Goal: Check status: Check status

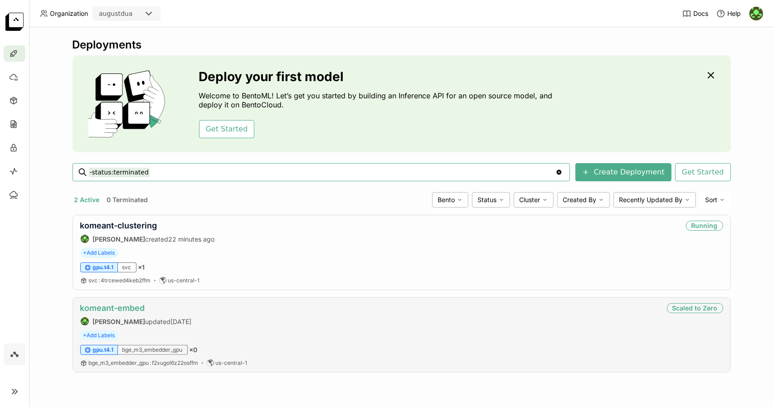
click at [129, 309] on link "komeant-embed" at bounding box center [112, 308] width 65 height 10
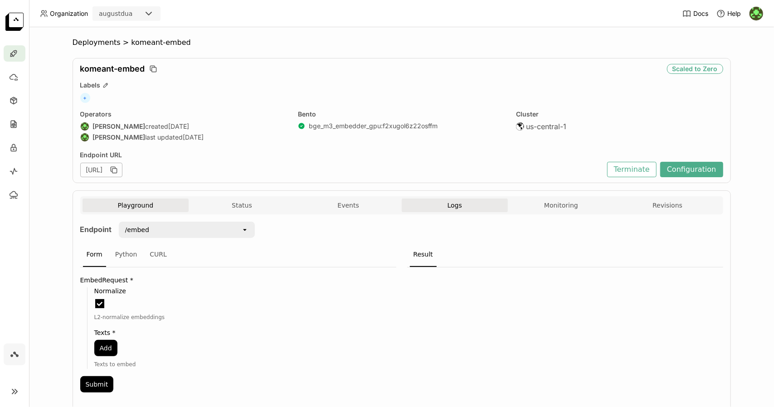
click at [454, 206] on span "Logs" at bounding box center [455, 205] width 15 height 8
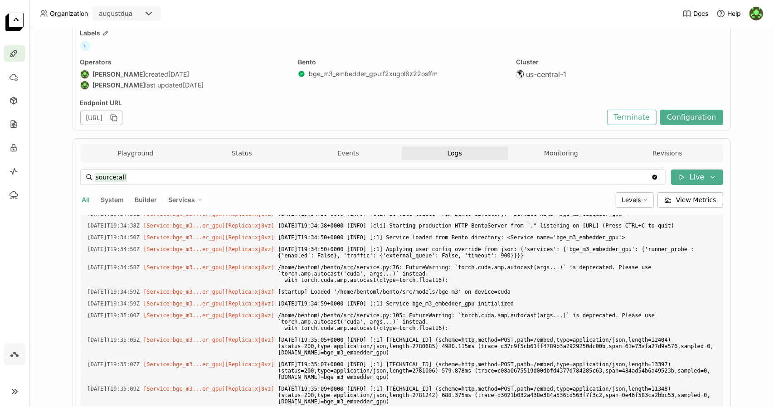
scroll to position [169, 0]
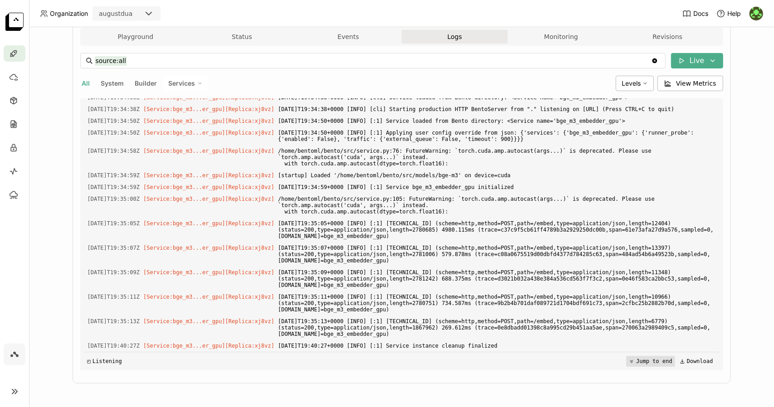
click at [638, 361] on button "Jump to end" at bounding box center [650, 361] width 49 height 11
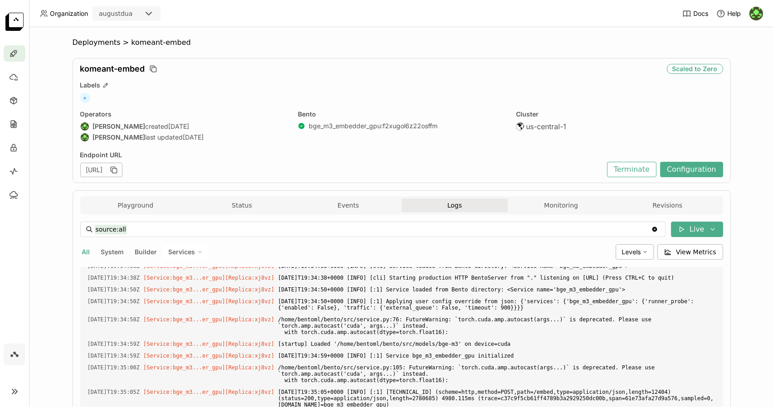
click at [14, 356] on icon at bounding box center [14, 354] width 11 height 11
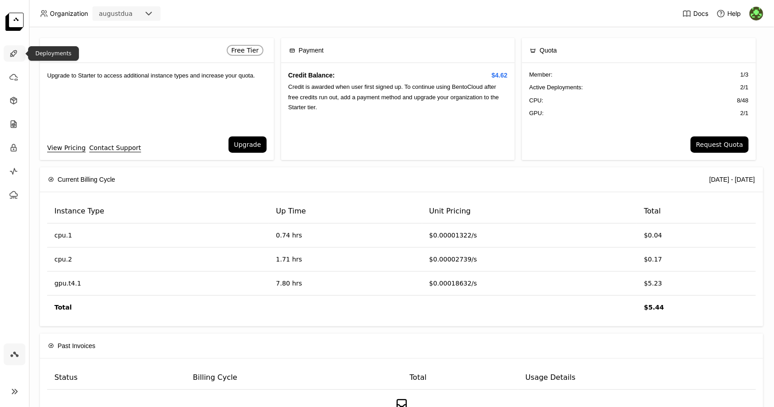
click at [14, 51] on icon at bounding box center [13, 53] width 9 height 9
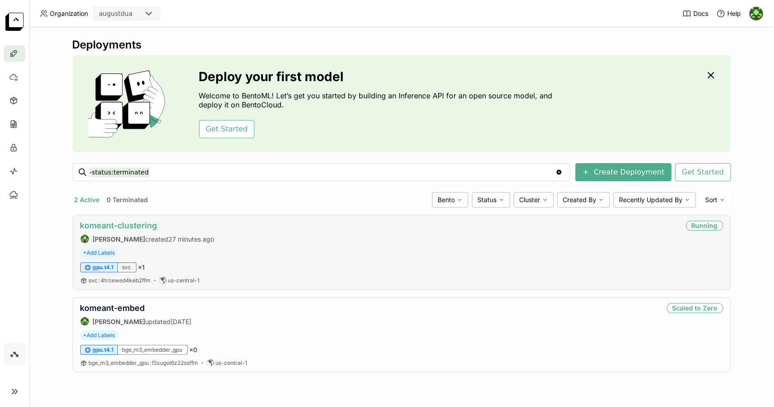
click at [138, 221] on link "komeant-clustering" at bounding box center [118, 226] width 77 height 10
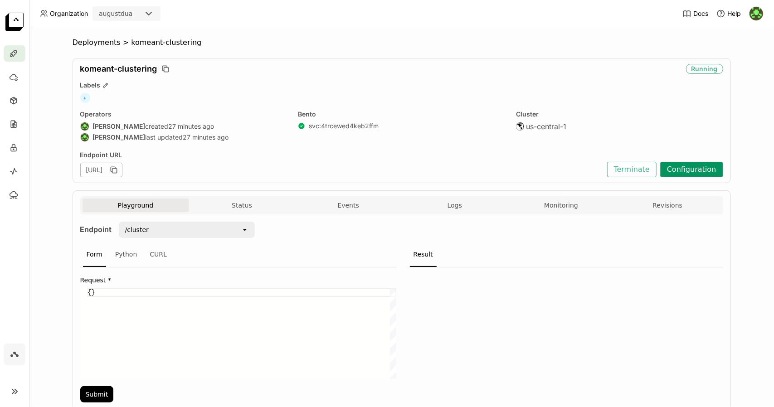
click at [685, 169] on button "Configuration" at bounding box center [691, 169] width 63 height 15
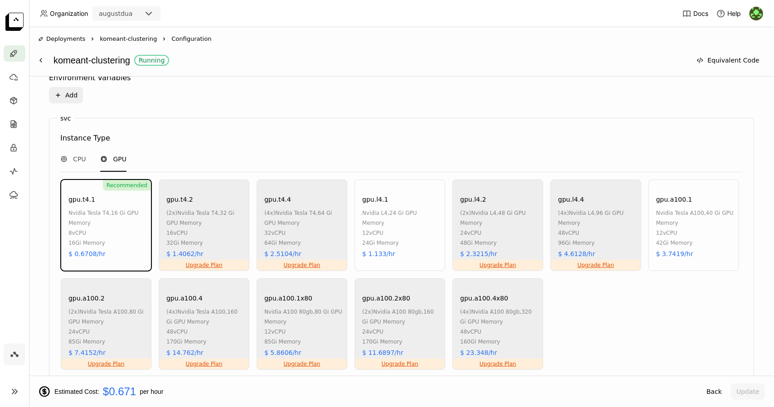
scroll to position [542, 0]
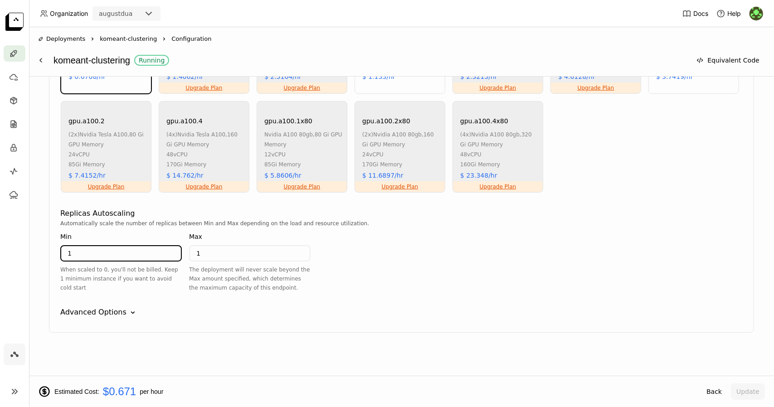
click at [131, 258] on input "1" at bounding box center [121, 253] width 120 height 15
type input "0"
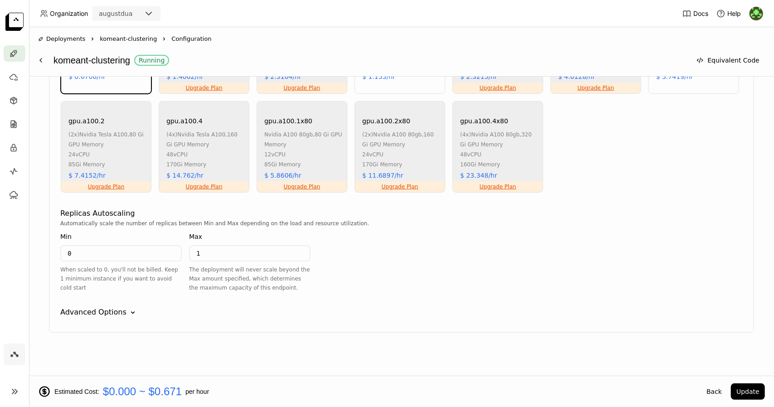
click at [652, 258] on div "Automatically scale the number of replicas between Min and Max depending on the…" at bounding box center [401, 259] width 682 height 81
click at [749, 394] on button "Update" at bounding box center [748, 392] width 34 height 16
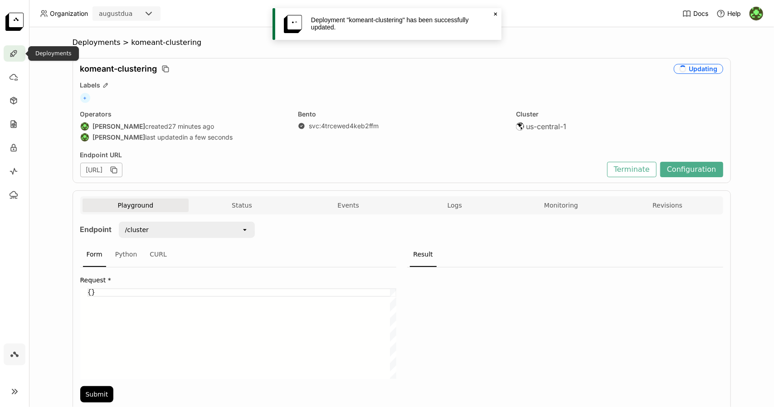
click at [19, 53] on div at bounding box center [15, 53] width 22 height 16
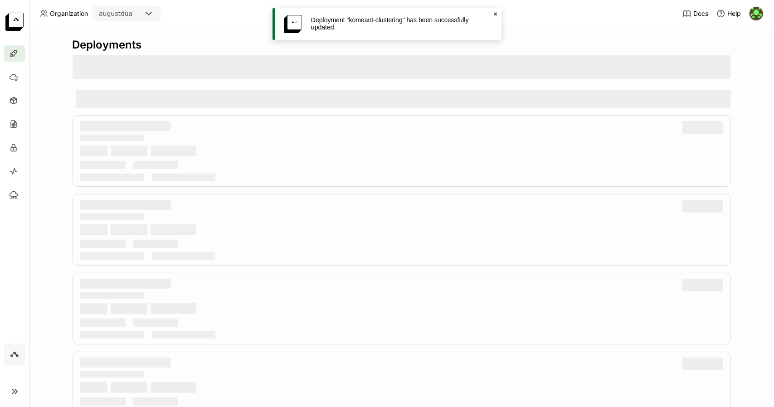
click at [19, 53] on div at bounding box center [15, 53] width 22 height 16
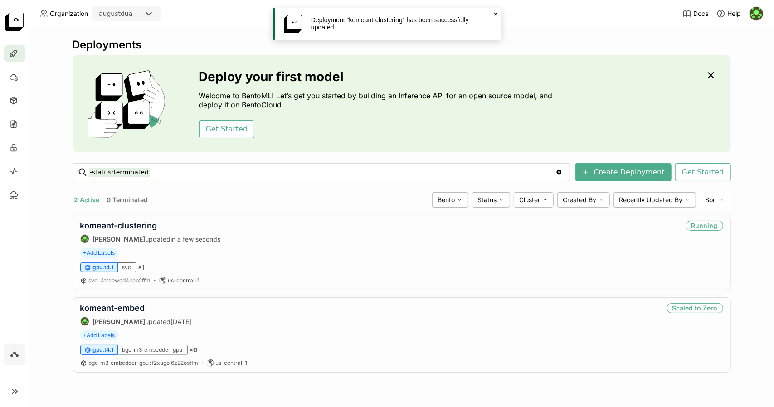
click at [497, 13] on icon "Close" at bounding box center [495, 13] width 7 height 7
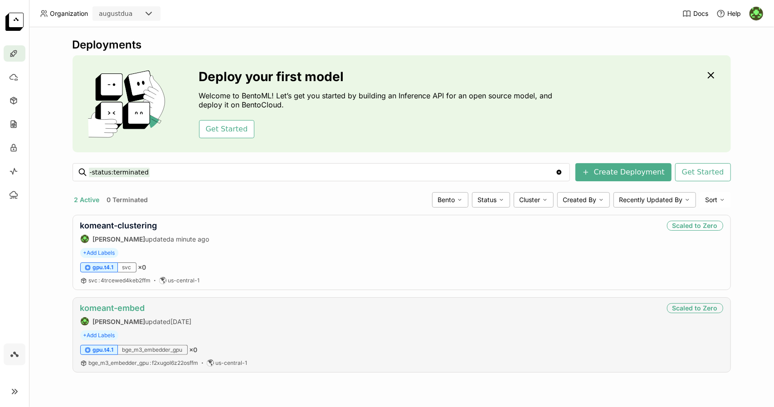
click at [138, 307] on link "komeant-embed" at bounding box center [112, 308] width 65 height 10
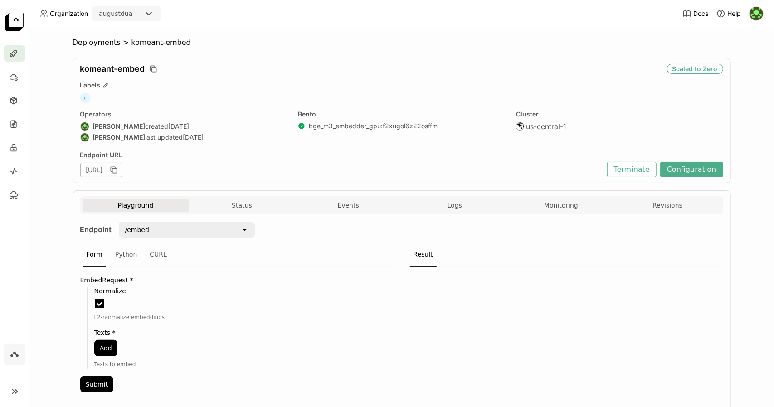
click at [435, 196] on div "Playground Status Events Logs Monitoring Revisions" at bounding box center [401, 205] width 643 height 18
click at [437, 203] on button "Logs" at bounding box center [455, 206] width 107 height 14
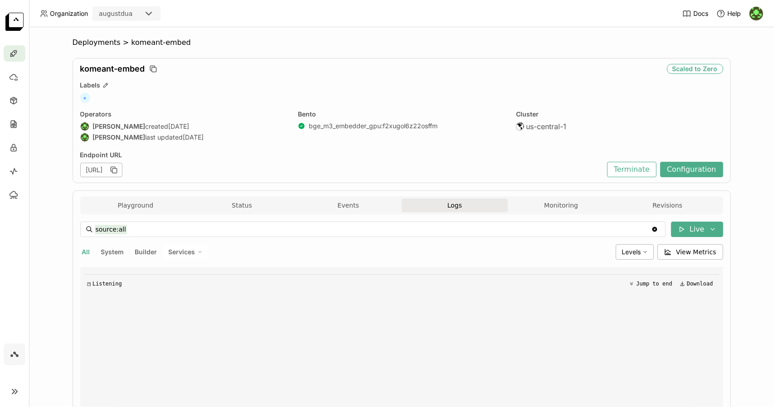
click at [437, 203] on button "Logs" at bounding box center [455, 206] width 107 height 14
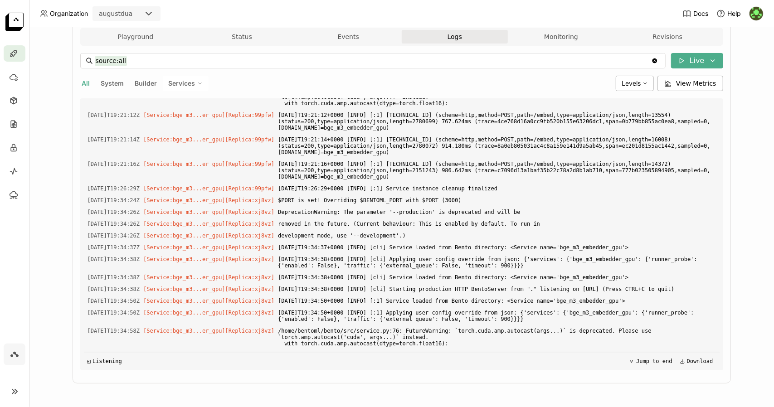
scroll to position [1652, 0]
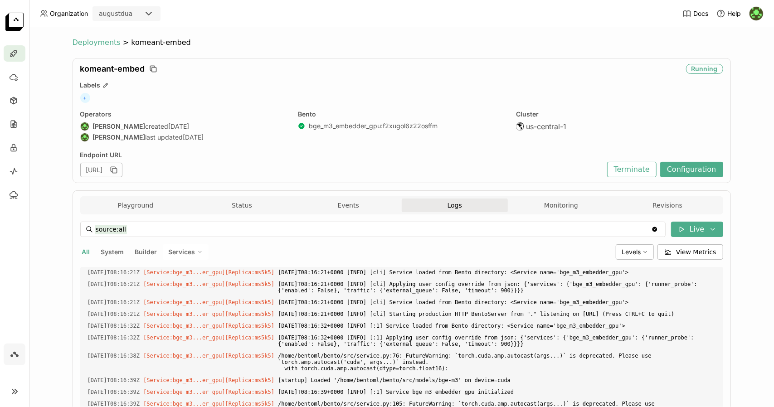
click at [93, 46] on span "Deployments" at bounding box center [97, 42] width 48 height 9
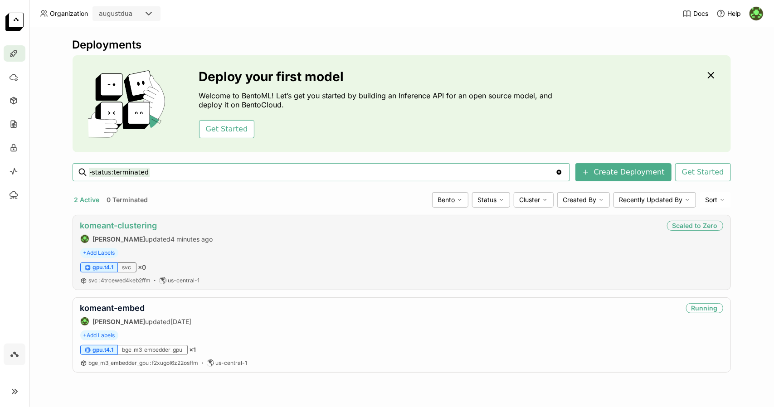
click at [147, 224] on link "komeant-clustering" at bounding box center [118, 226] width 77 height 10
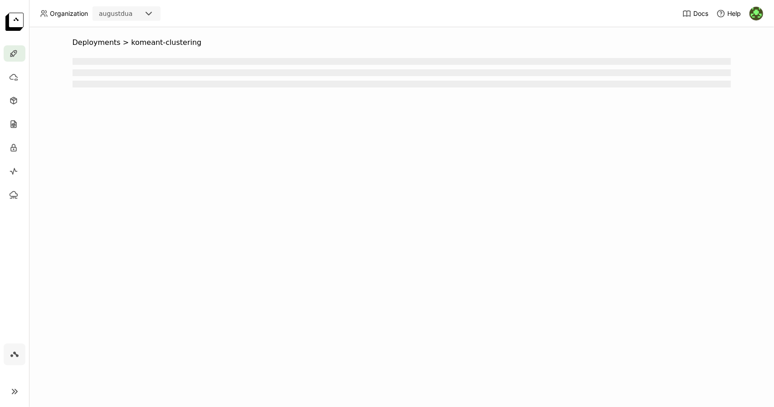
click at [147, 224] on div "Deployments > komeant-clustering" at bounding box center [401, 217] width 745 height 380
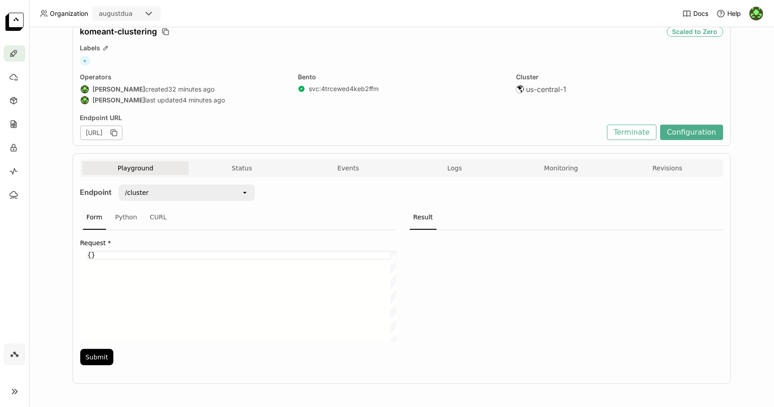
click at [445, 174] on div "Playground Status Events Logs Monitoring Revisions" at bounding box center [402, 169] width 638 height 16
click at [452, 166] on span "Logs" at bounding box center [455, 168] width 15 height 8
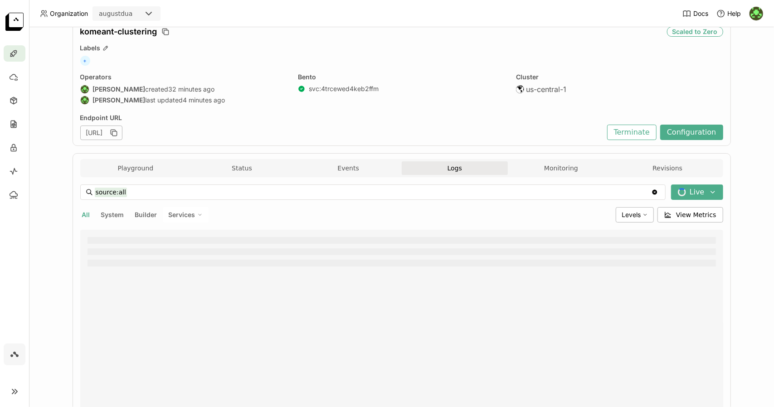
click at [452, 166] on span "Logs" at bounding box center [455, 168] width 15 height 8
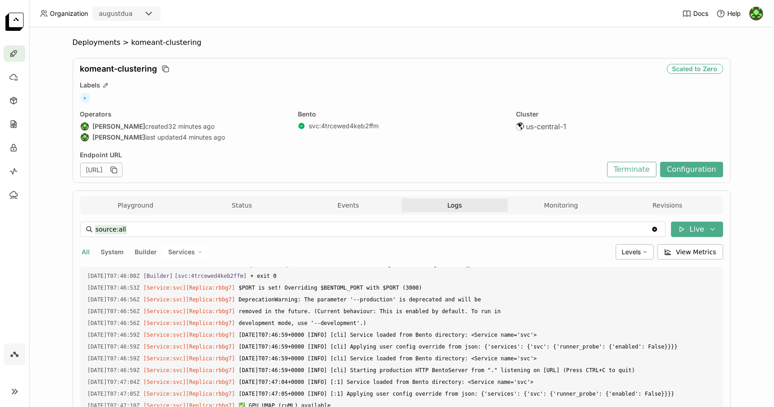
click at [689, 70] on div "Scaled to Zero" at bounding box center [695, 69] width 56 height 10
click at [745, 112] on div "Deployments > komeant-clustering komeant-clustering Scaled to Zero Labels + Ope…" at bounding box center [401, 217] width 745 height 380
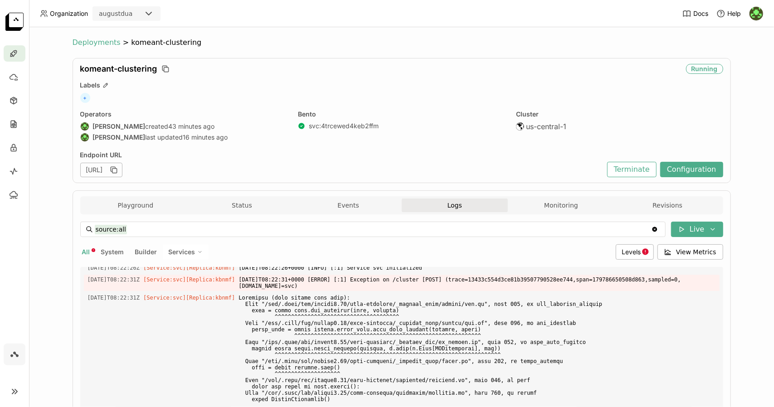
click at [76, 40] on span "Deployments" at bounding box center [97, 42] width 48 height 9
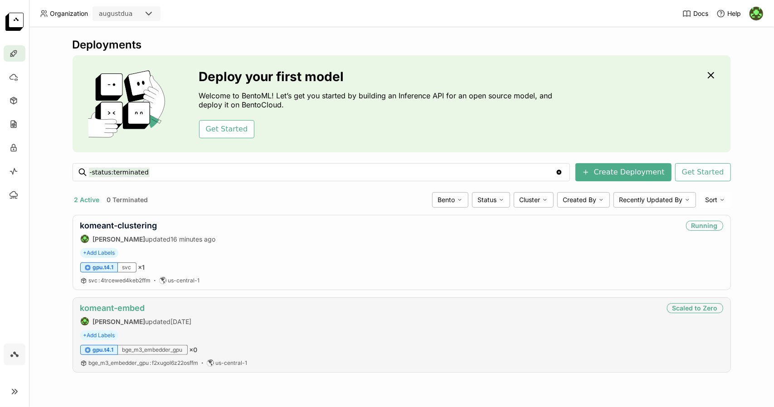
click at [117, 306] on link "komeant-embed" at bounding box center [112, 308] width 65 height 10
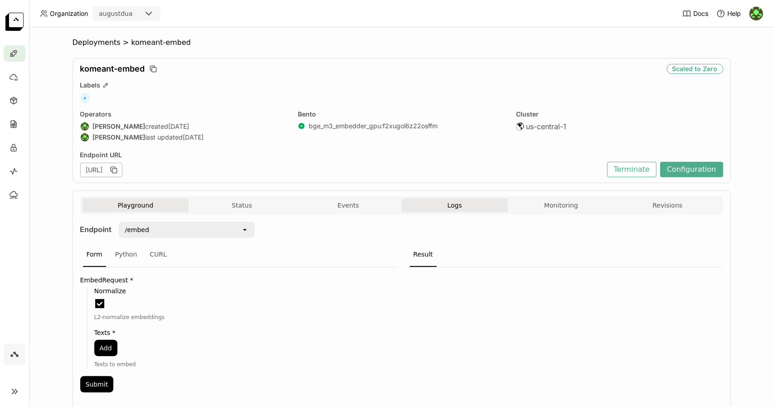
click at [441, 199] on button "Logs" at bounding box center [455, 206] width 107 height 14
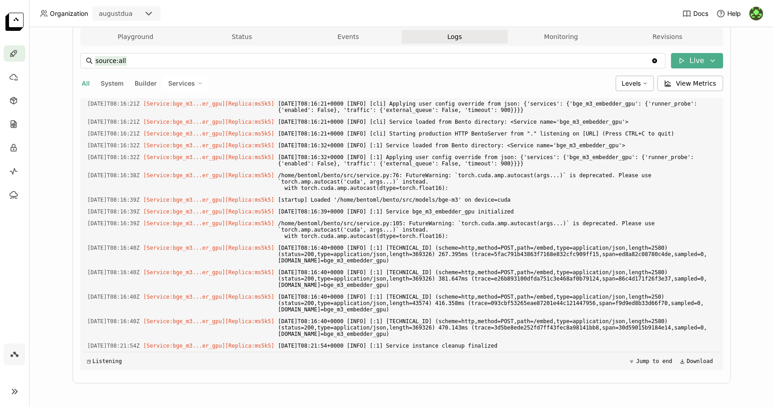
scroll to position [1492, 0]
click at [674, 57] on button "Live" at bounding box center [697, 60] width 52 height 15
click at [670, 70] on div "source:all source:all Clear value Live All System Builder Services Levels View …" at bounding box center [401, 211] width 643 height 317
click at [678, 58] on icon at bounding box center [681, 60] width 7 height 7
click at [665, 82] on button "Live" at bounding box center [643, 78] width 152 height 15
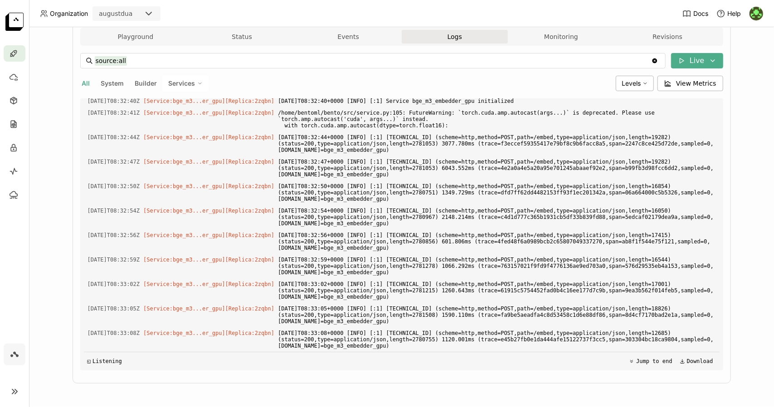
scroll to position [1929, 0]
